Goal: Find specific page/section: Find specific page/section

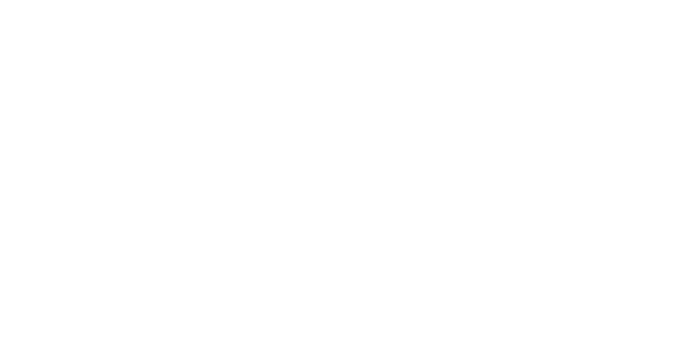
click at [164, 31] on div at bounding box center [341, 170] width 683 height 340
